Goal: Transaction & Acquisition: Purchase product/service

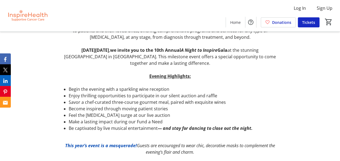
scroll to position [228, 0]
click at [144, 119] on li "Make a lasting impact during our Fund a Need" at bounding box center [175, 122] width 212 height 6
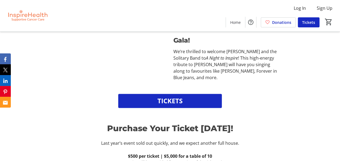
scroll to position [390, 0]
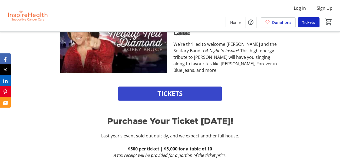
click at [180, 87] on span at bounding box center [170, 93] width 104 height 13
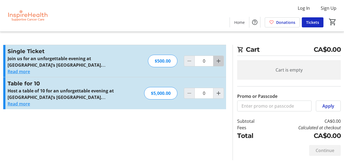
click at [220, 58] on mat-icon "Increment by one" at bounding box center [219, 61] width 6 height 6
type input "1"
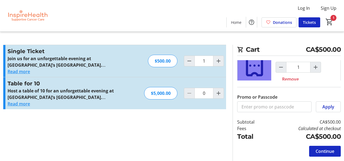
scroll to position [26, 0]
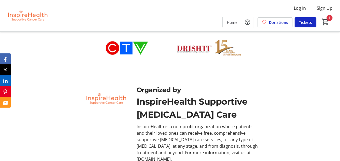
scroll to position [1438, 0]
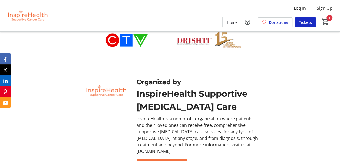
click at [164, 161] on span "Contact Organizer" at bounding box center [162, 164] width 38 height 6
click at [257, 87] on div "InspireHealth Supportive [MEDICAL_DATA] Care" at bounding box center [198, 100] width 122 height 26
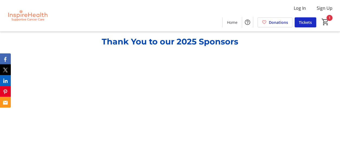
scroll to position [1054, 0]
